Goal: Complete application form

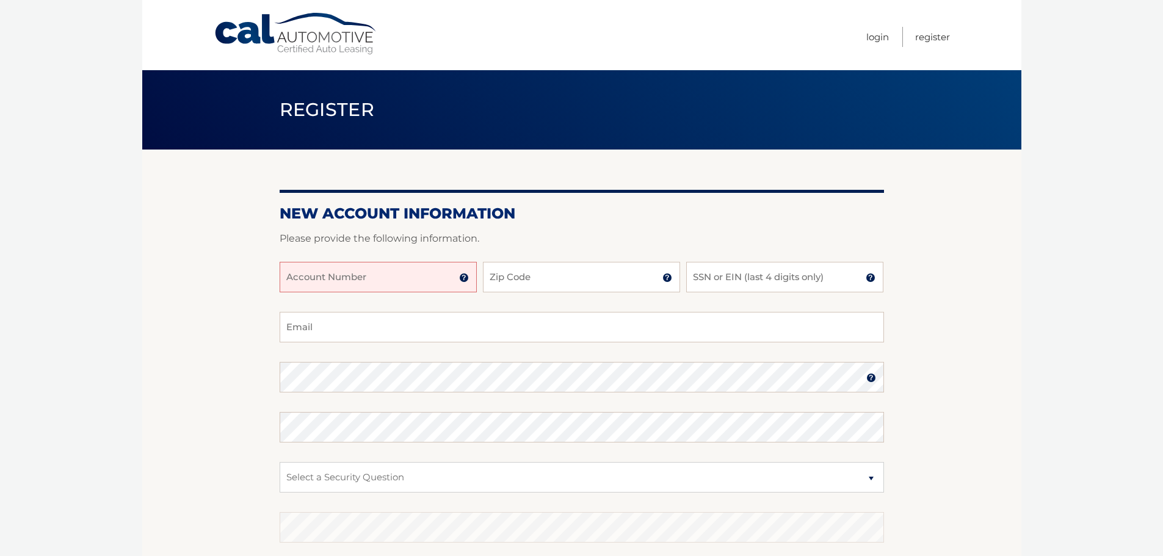
click at [349, 278] on input "Account Number" at bounding box center [378, 277] width 197 height 31
type input "25072795"
type input "33012"
type input "0209"
click at [464, 277] on img at bounding box center [464, 278] width 10 height 10
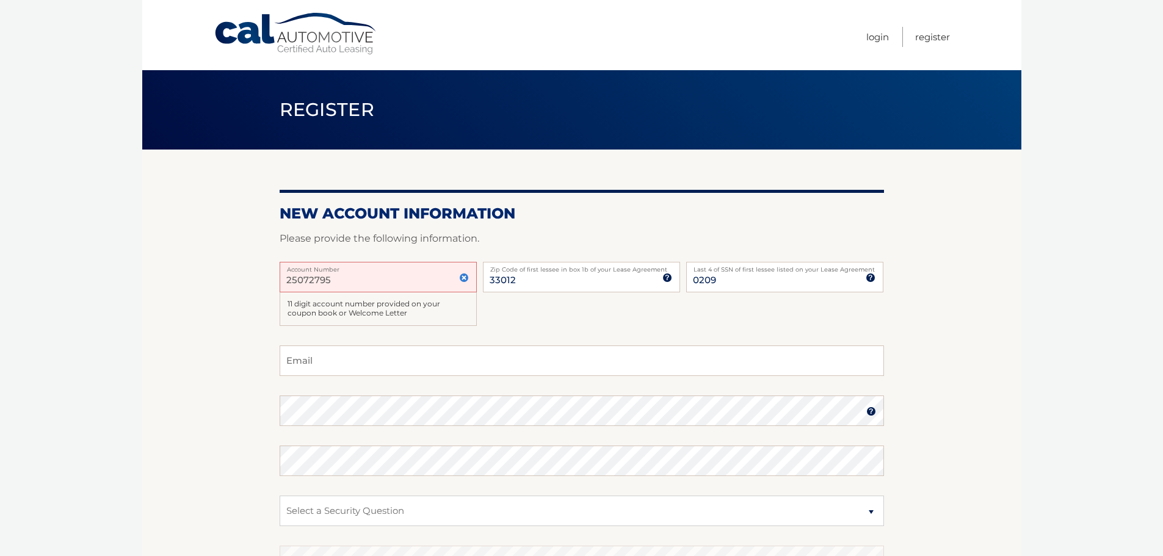
drag, startPoint x: 346, startPoint y: 281, endPoint x: 225, endPoint y: 275, distance: 121.6
click at [225, 275] on section "New Account Information Please provide the following information. 25072795 Acco…" at bounding box center [581, 405] width 879 height 510
click at [190, 271] on section "New Account Information Please provide the following information. 25072795 Acco…" at bounding box center [581, 405] width 879 height 510
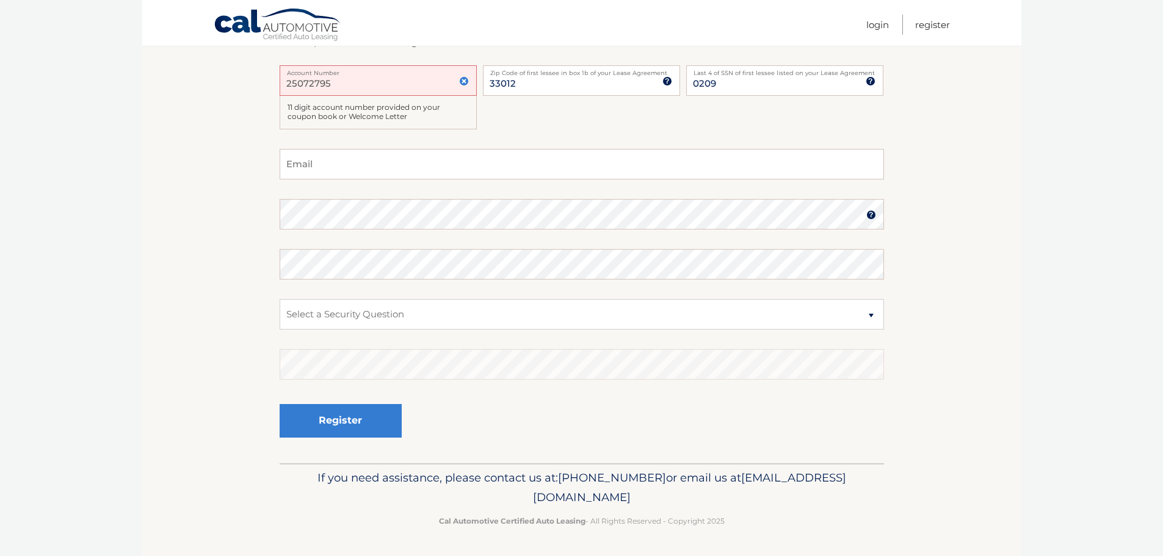
drag, startPoint x: 688, startPoint y: 501, endPoint x: 474, endPoint y: 498, distance: 213.7
click at [533, 498] on span "[EMAIL_ADDRESS][DOMAIN_NAME]" at bounding box center [689, 488] width 313 height 34
copy span "[EMAIL_ADDRESS][DOMAIN_NAME]"
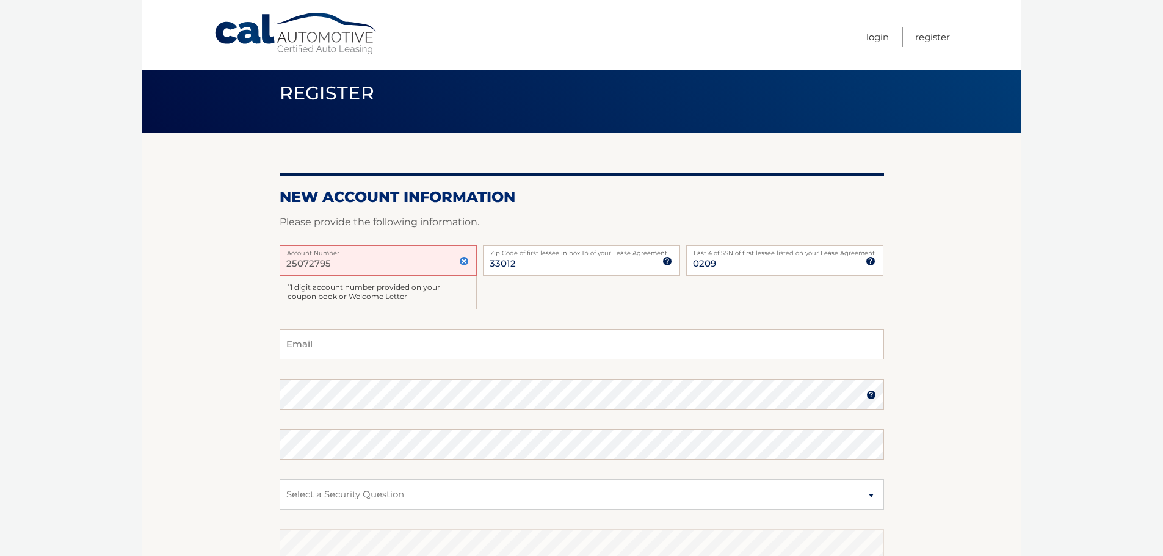
scroll to position [13, 0]
